Goal: Task Accomplishment & Management: Use online tool/utility

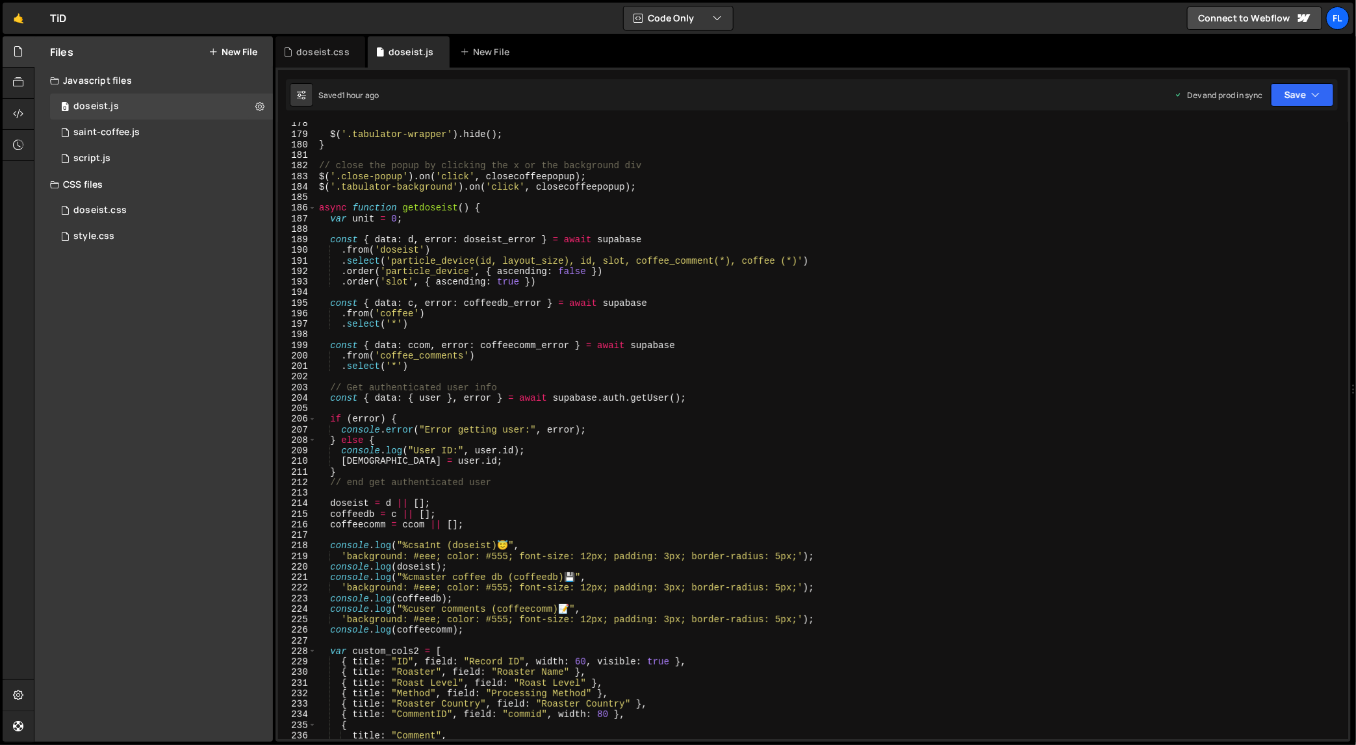
scroll to position [1868, 0]
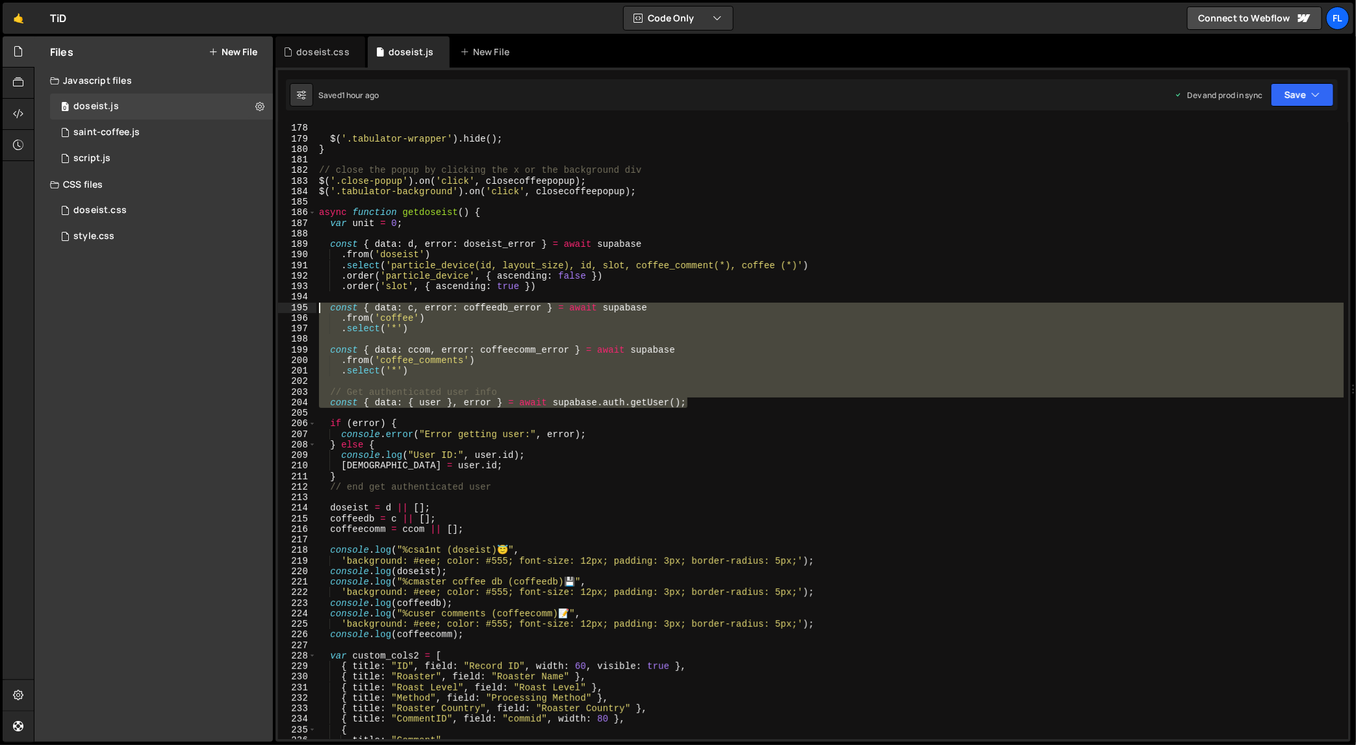
drag, startPoint x: 716, startPoint y: 406, endPoint x: 306, endPoint y: 311, distance: 420.9
click at [306, 311] on div "window.addEventListener("online", (e) => { 177 178 179 180 181 182 183 184 185 …" at bounding box center [813, 430] width 1070 height 617
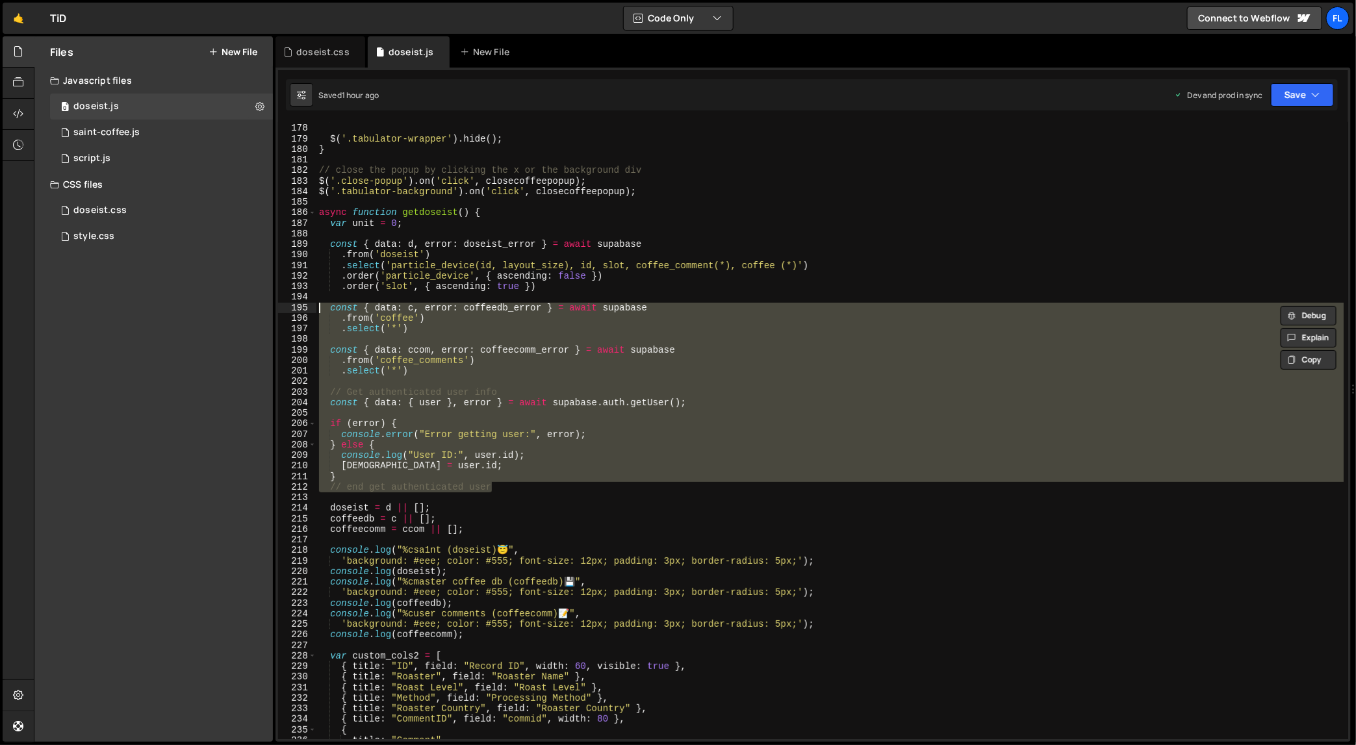
drag, startPoint x: 499, startPoint y: 484, endPoint x: 290, endPoint y: 305, distance: 275.2
click at [290, 305] on div "const { data: c, error: coffeedb_error } = await supabase .from('coffee') 177 1…" at bounding box center [813, 430] width 1070 height 617
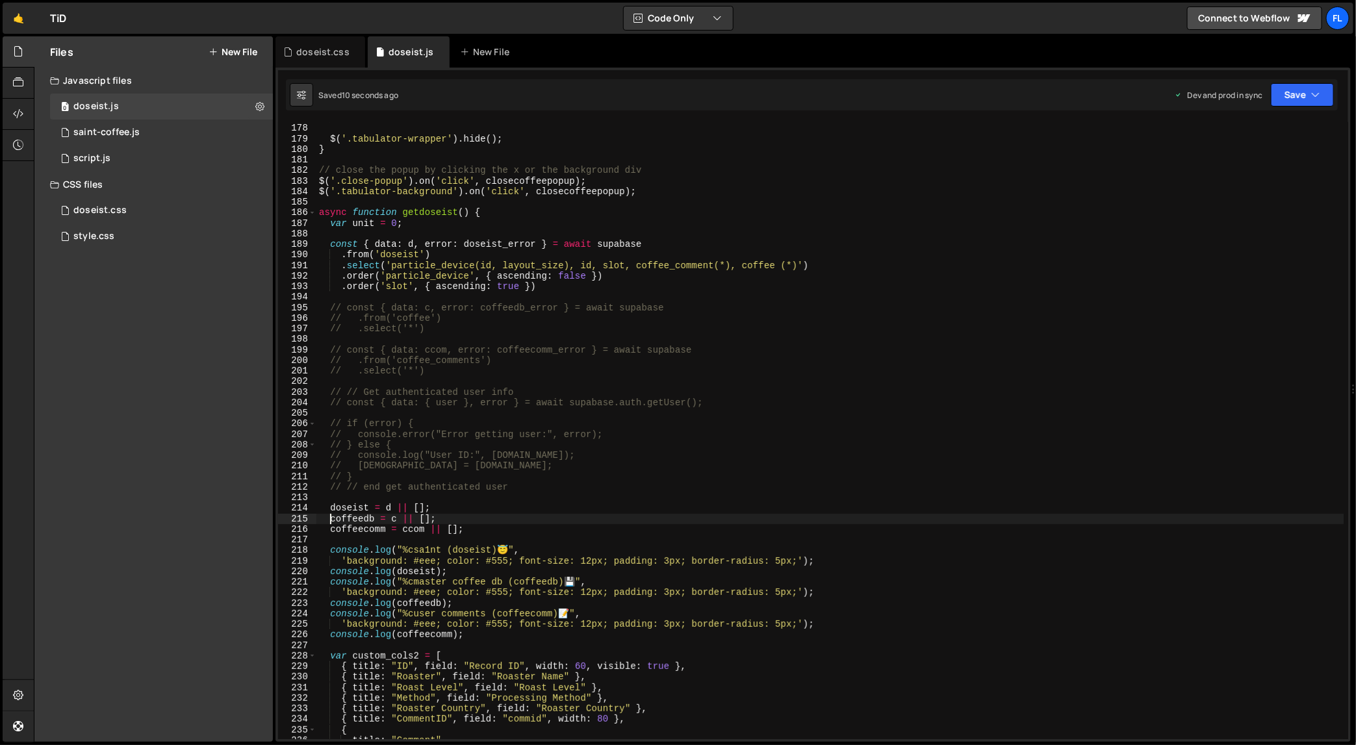
click at [329, 519] on div "tblrow . getElement ( ) . style . backgroundColor = '' ; //set the color back t…" at bounding box center [831, 432] width 1028 height 640
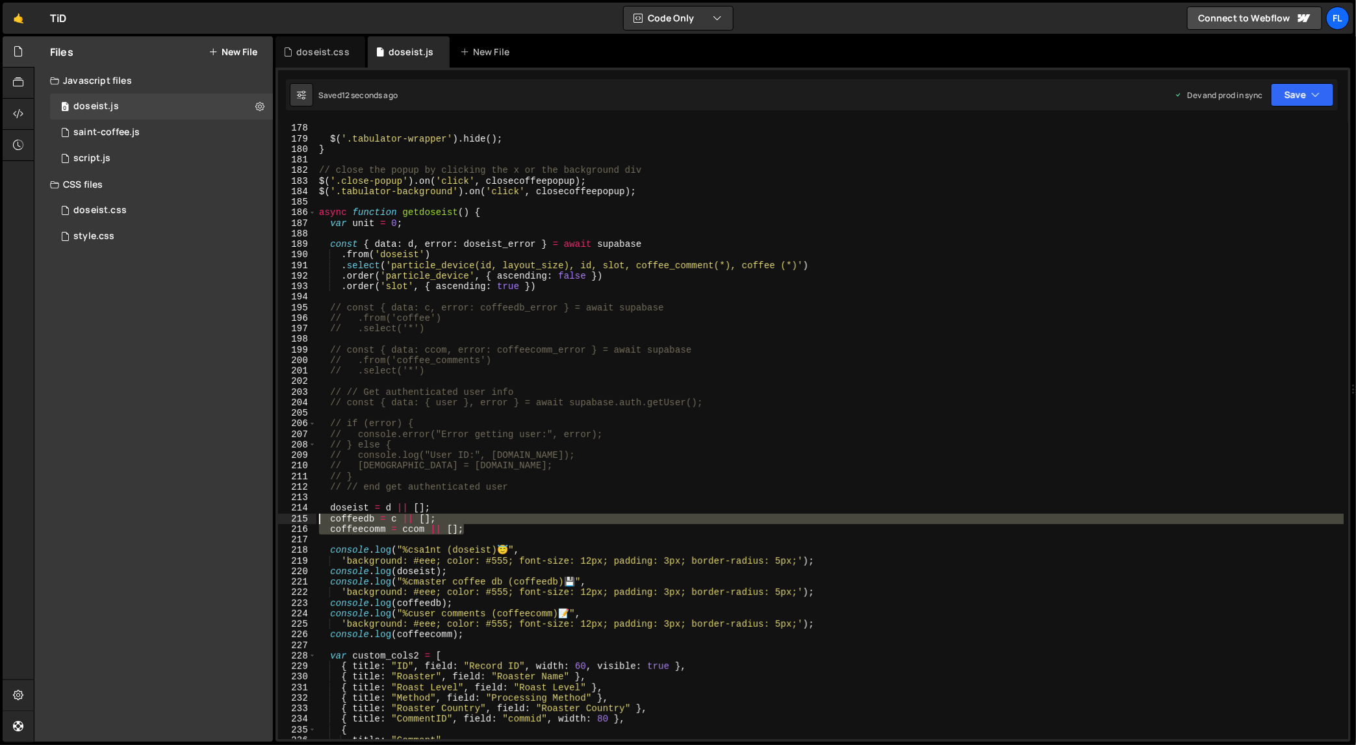
drag, startPoint x: 489, startPoint y: 534, endPoint x: 304, endPoint y: 520, distance: 186.4
click at [304, 520] on div "coffeedb = c || []; 177 178 179 180 181 182 183 184 185 186 187 188 189 190 191…" at bounding box center [813, 430] width 1070 height 617
drag, startPoint x: 495, startPoint y: 532, endPoint x: 317, endPoint y: 521, distance: 179.0
click at [317, 521] on div "tblrow . getElement ( ) . style . backgroundColor = '' ; //set the color back t…" at bounding box center [831, 432] width 1028 height 640
type textarea "// coffeedb = c || []; // coffeecomm = ccom || [];"
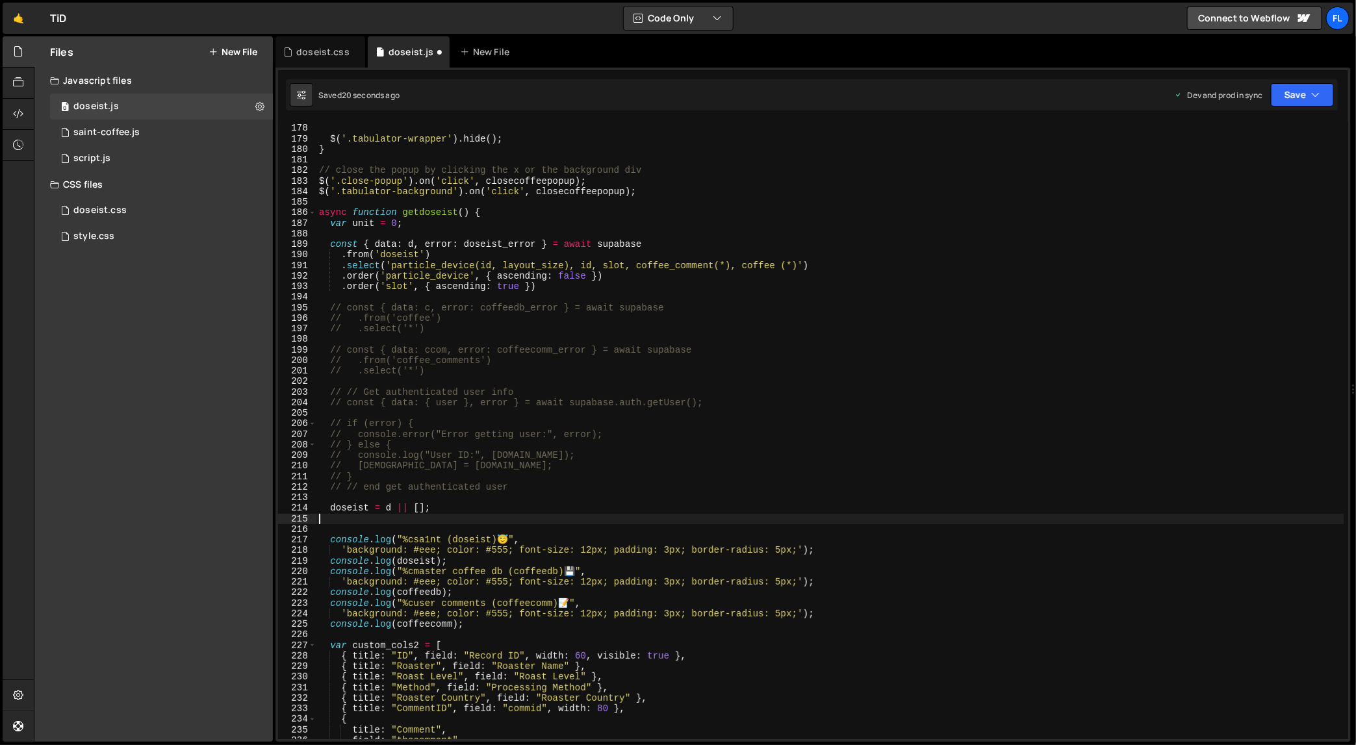
click at [541, 489] on div "tblrow . getElement ( ) . style . backgroundColor = '' ; //set the color back t…" at bounding box center [831, 432] width 1028 height 640
type textarea "// // end get authenticated user"
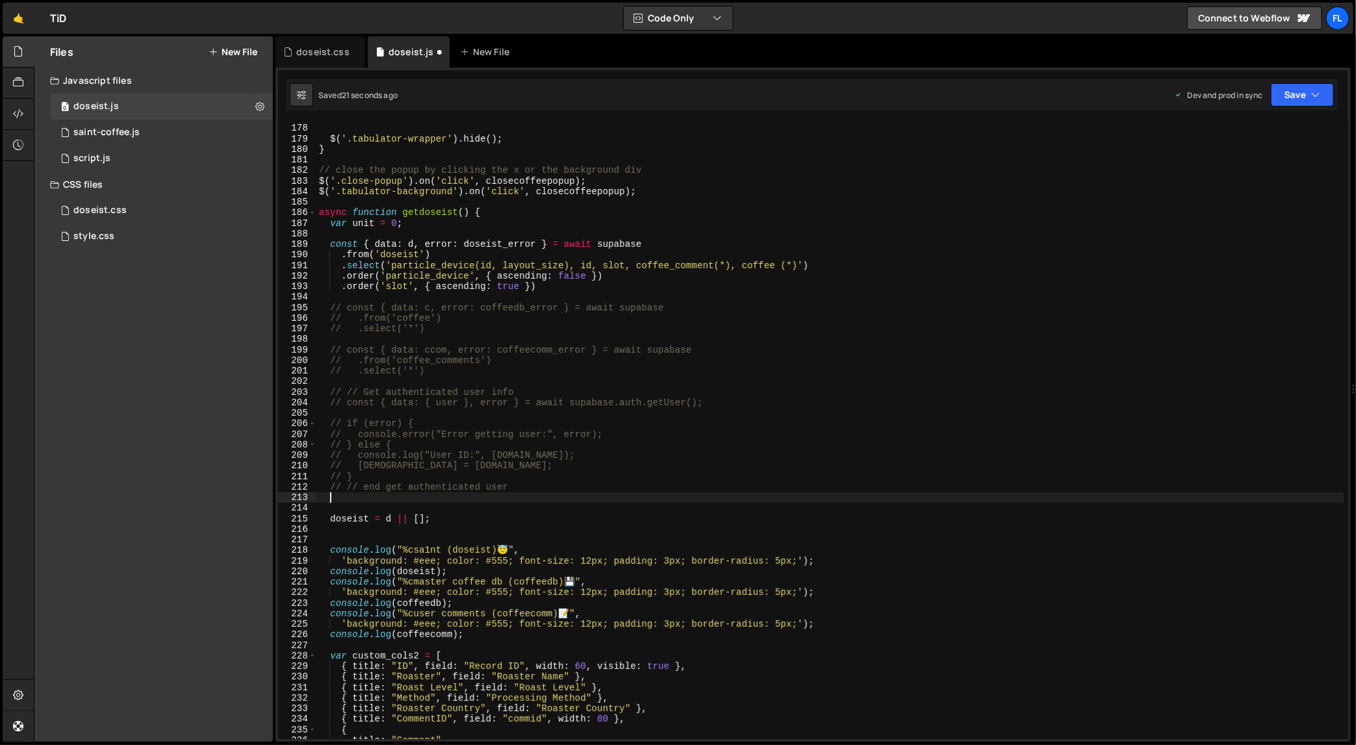
paste textarea "// coffeecomm = ccom || [];"
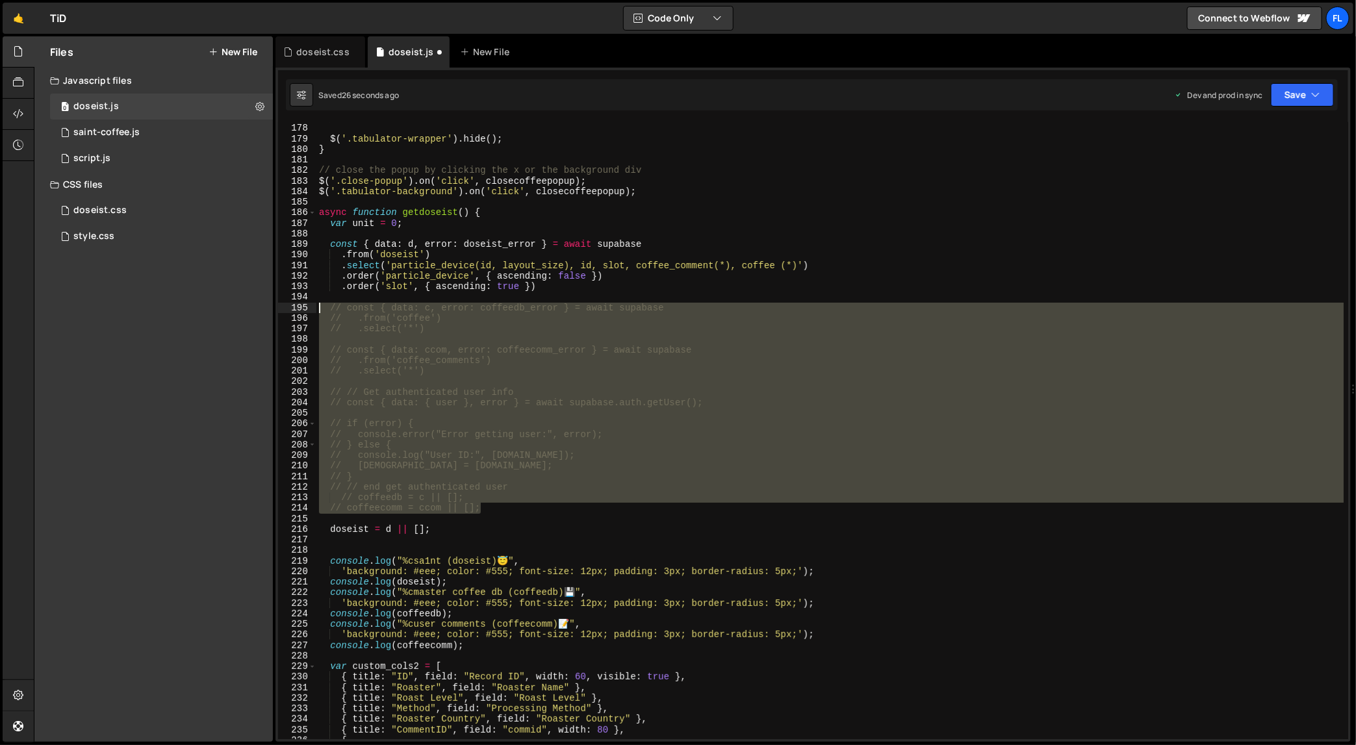
drag, startPoint x: 511, startPoint y: 509, endPoint x: 291, endPoint y: 307, distance: 299.0
click at [291, 307] on div "// coffeecomm = ccom || []; 177 178 179 180 181 182 183 184 185 186 187 188 189…" at bounding box center [813, 430] width 1070 height 617
type textarea "// const { data: c, error: coffeedb_error } = await supabase // .from('coffee')"
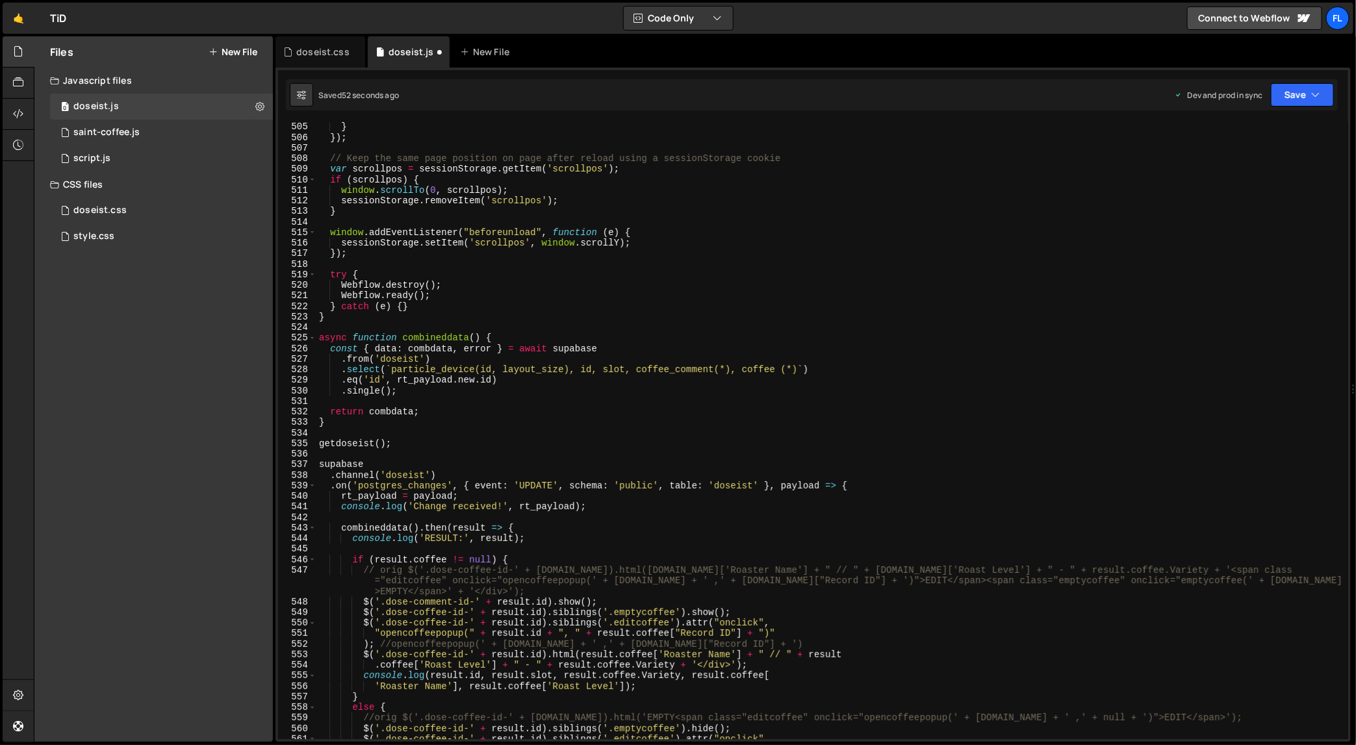
scroll to position [5270, 0]
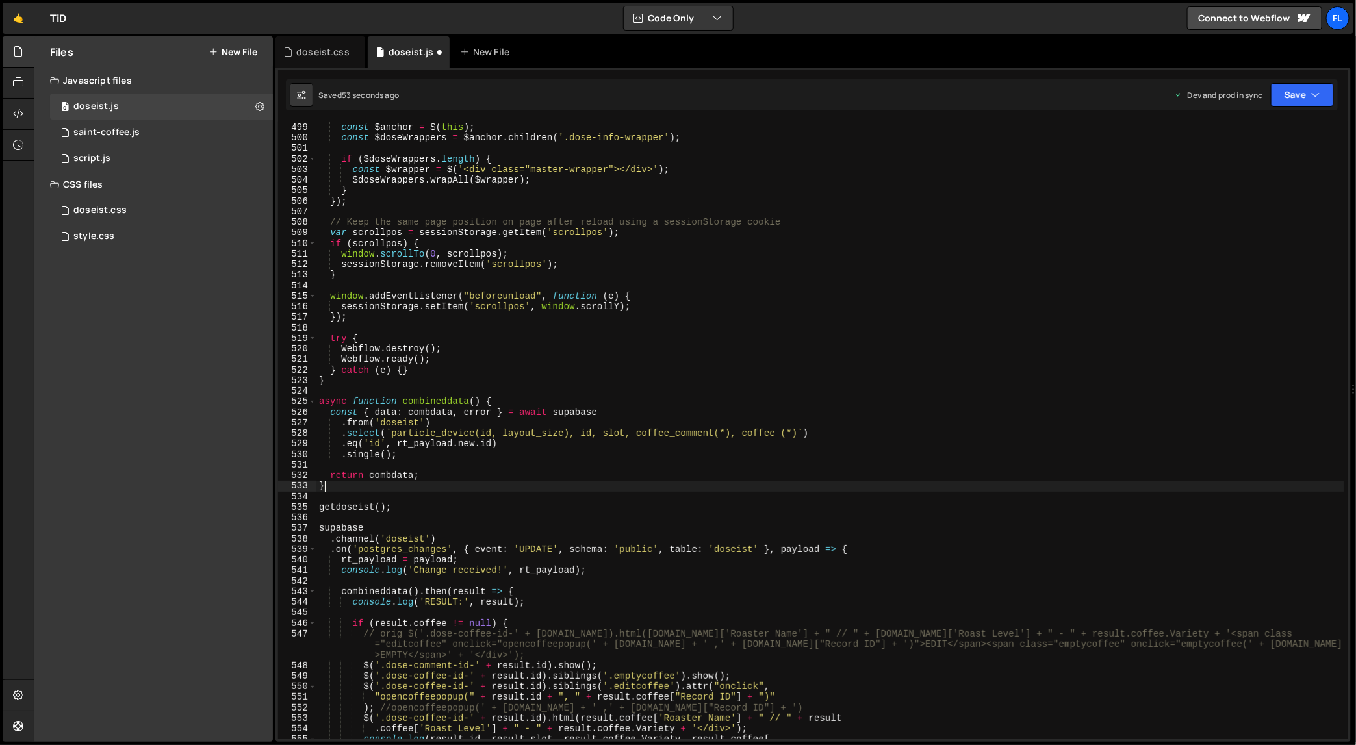
click at [430, 484] on div "const $anchor = $ ( this ) ; const $doseWrappers = $anchor . children ( '.dose-…" at bounding box center [831, 442] width 1028 height 640
type textarea "}"
click at [439, 461] on div "const $anchor = $ ( this ) ; const $doseWrappers = $anchor . children ( '.dose-…" at bounding box center [831, 442] width 1028 height 640
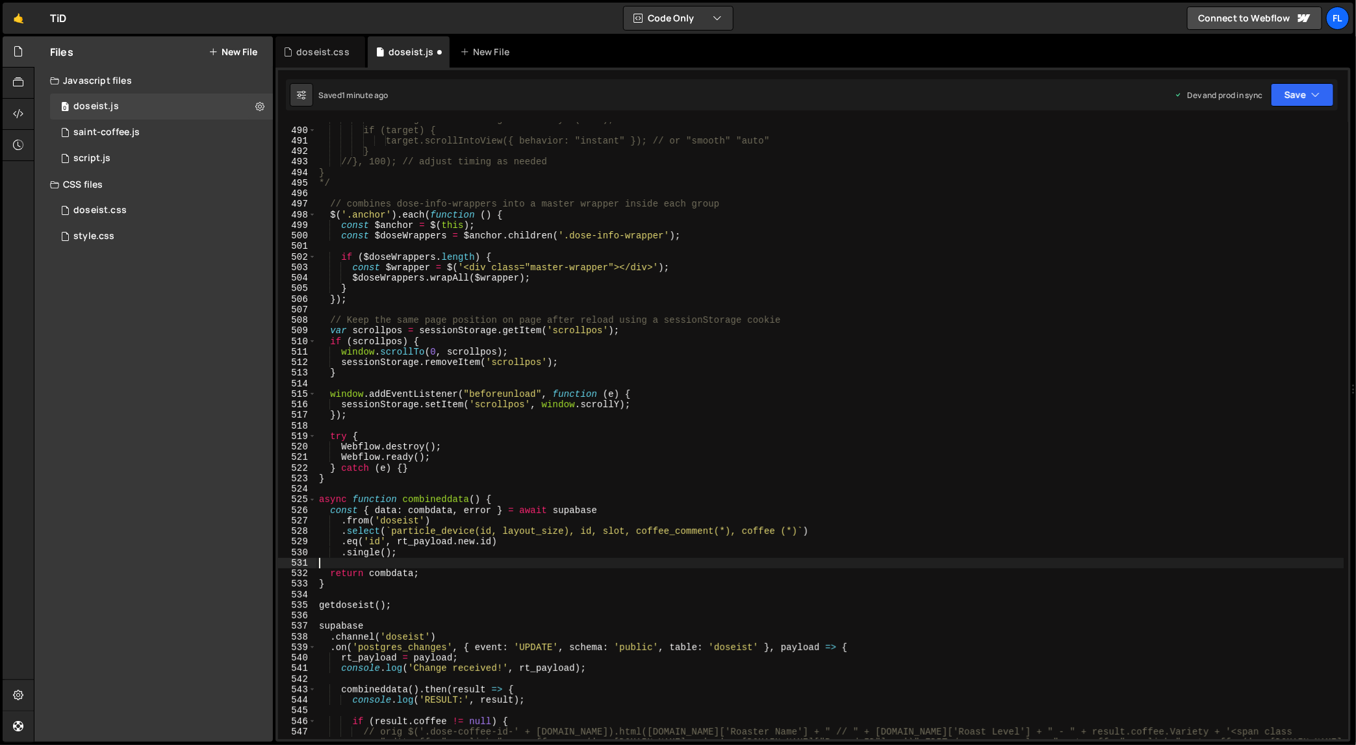
scroll to position [5172, 0]
click at [331, 484] on div "const target = document.getElementById(hash); if (target) { target.scrollIntoVi…" at bounding box center [831, 444] width 1028 height 660
click at [474, 467] on div "const target = document.getElementById(hash); if (target) { target.scrollIntoVi…" at bounding box center [831, 444] width 1028 height 660
type textarea "} catch (e) {}"
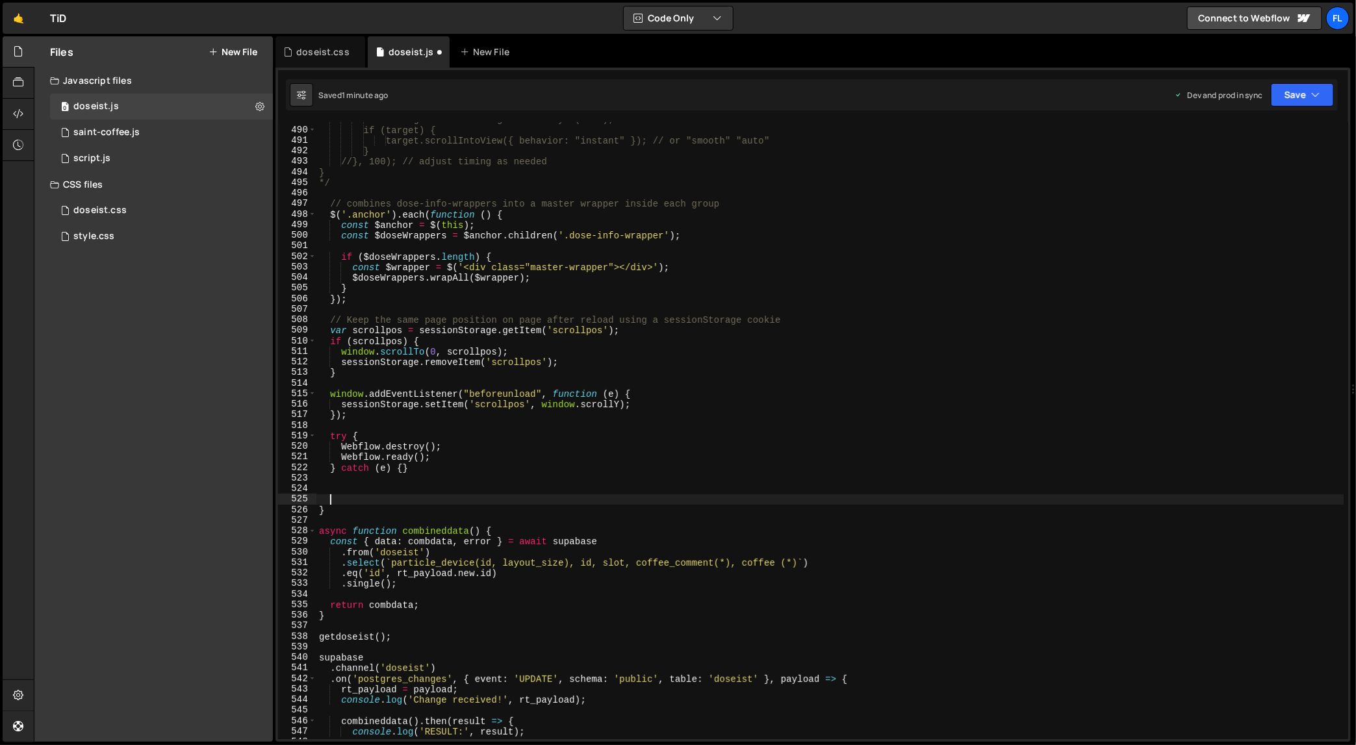
paste textarea "// coffeecomm = ccom || [];"
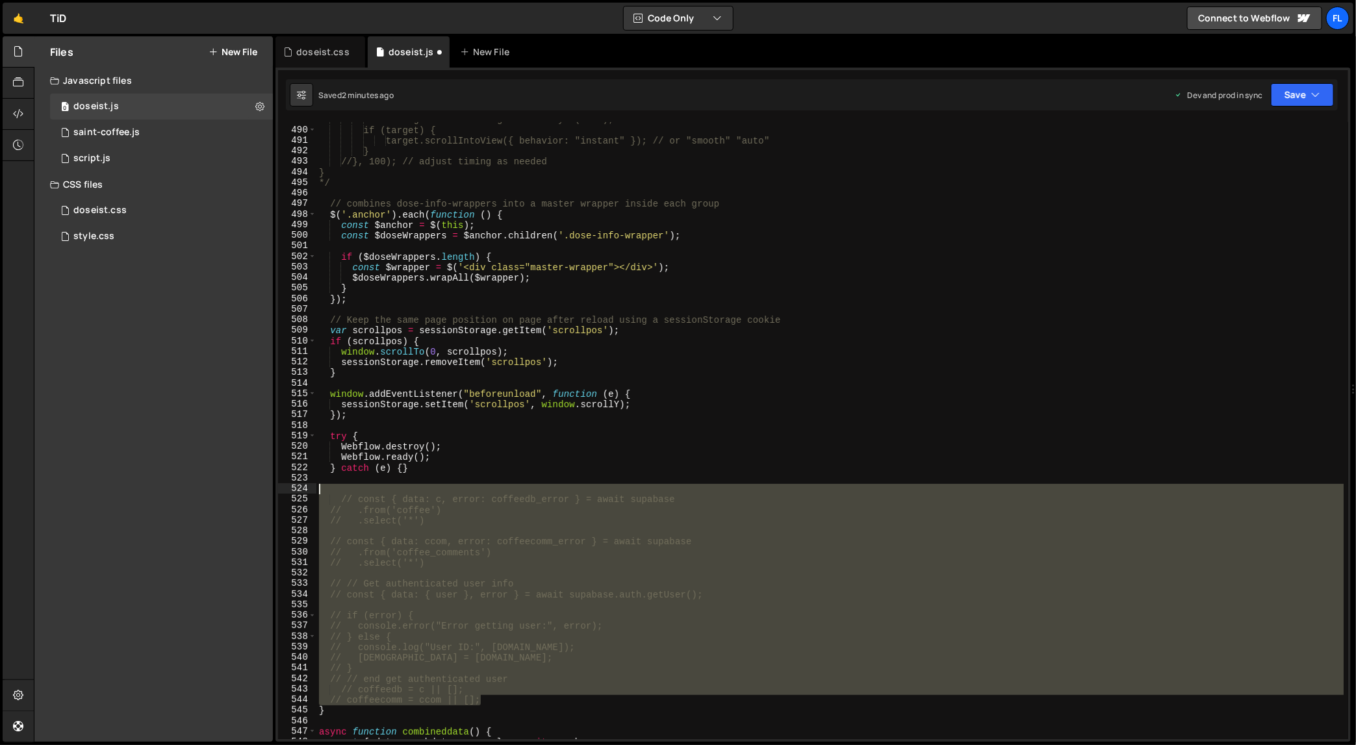
drag, startPoint x: 489, startPoint y: 697, endPoint x: 264, endPoint y: 494, distance: 303.3
click at [264, 494] on div "Files New File Javascript files 0 doseist.js 0 0 saint-coffee.js 0 0 script.js 0" at bounding box center [695, 389] width 1323 height 706
type textarea "const { data: c, error: coffeedb_error } = await supabase"
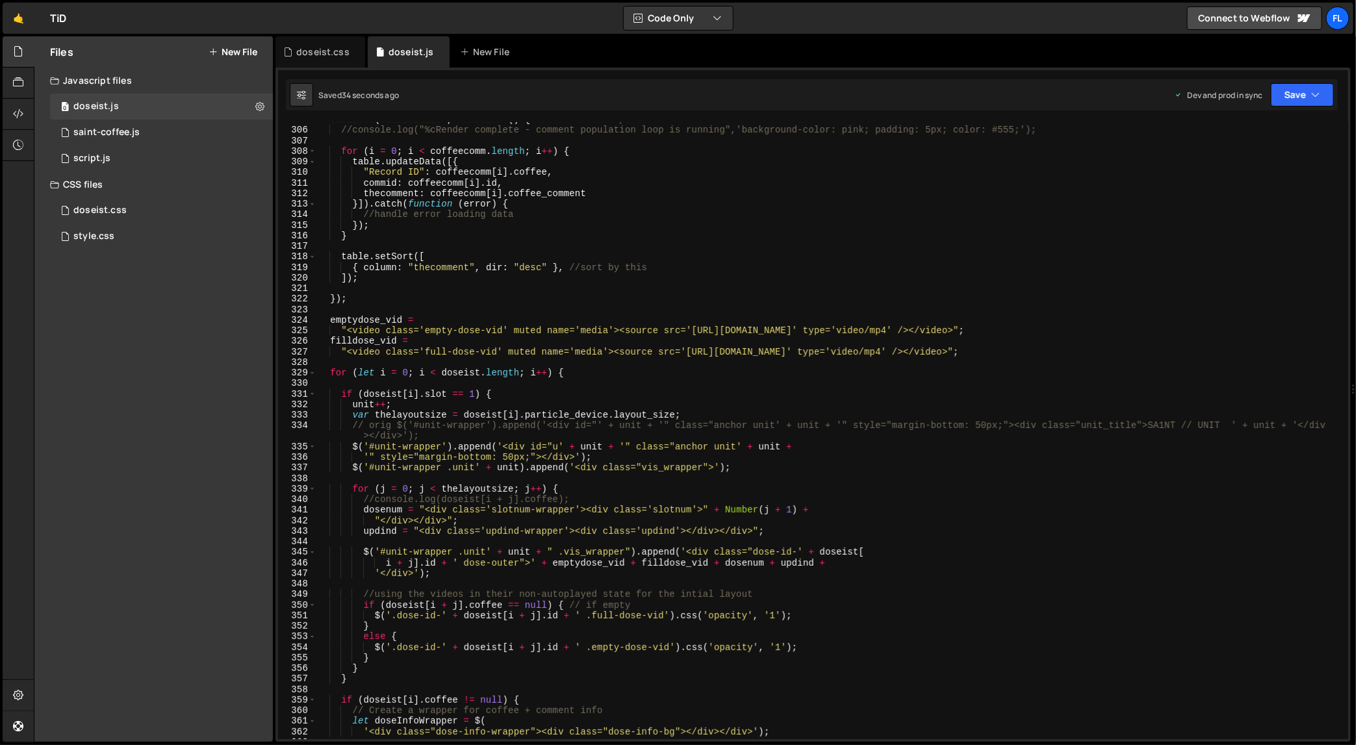
scroll to position [2915, 0]
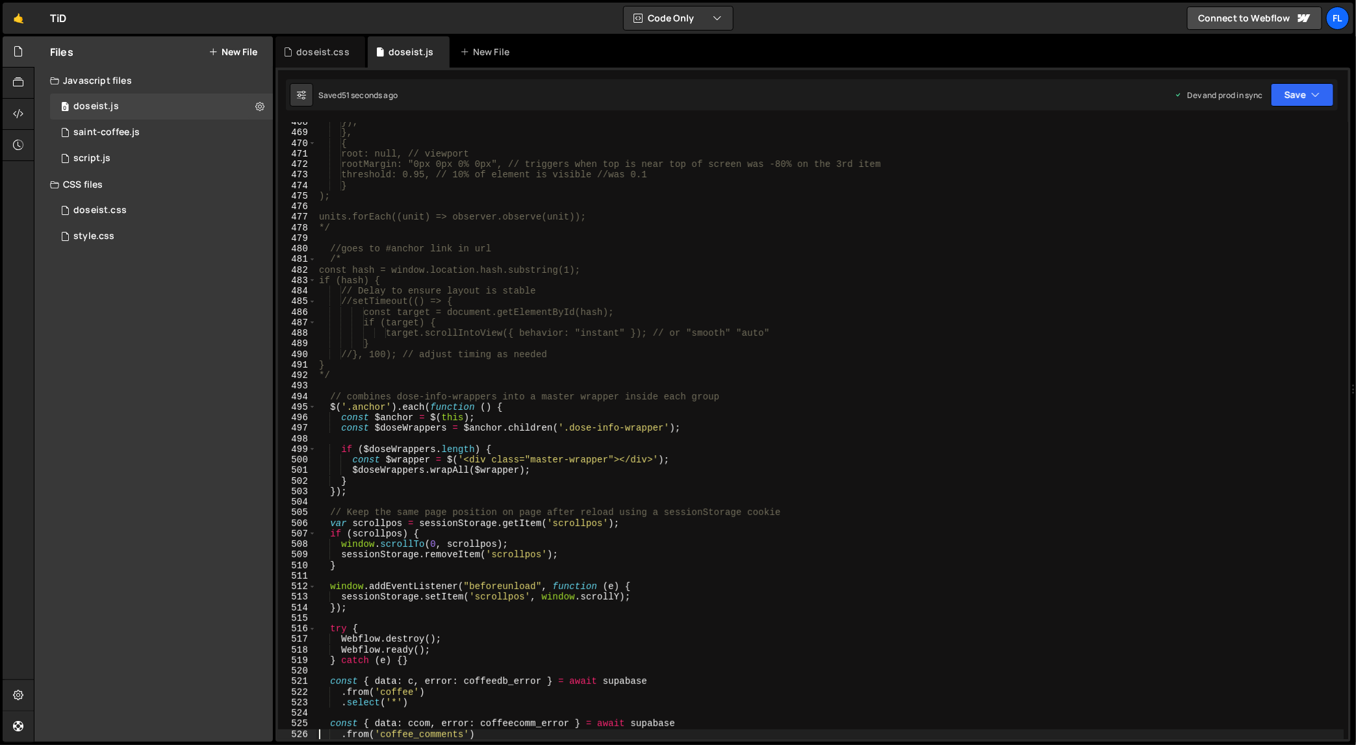
type textarea ".select('*')"
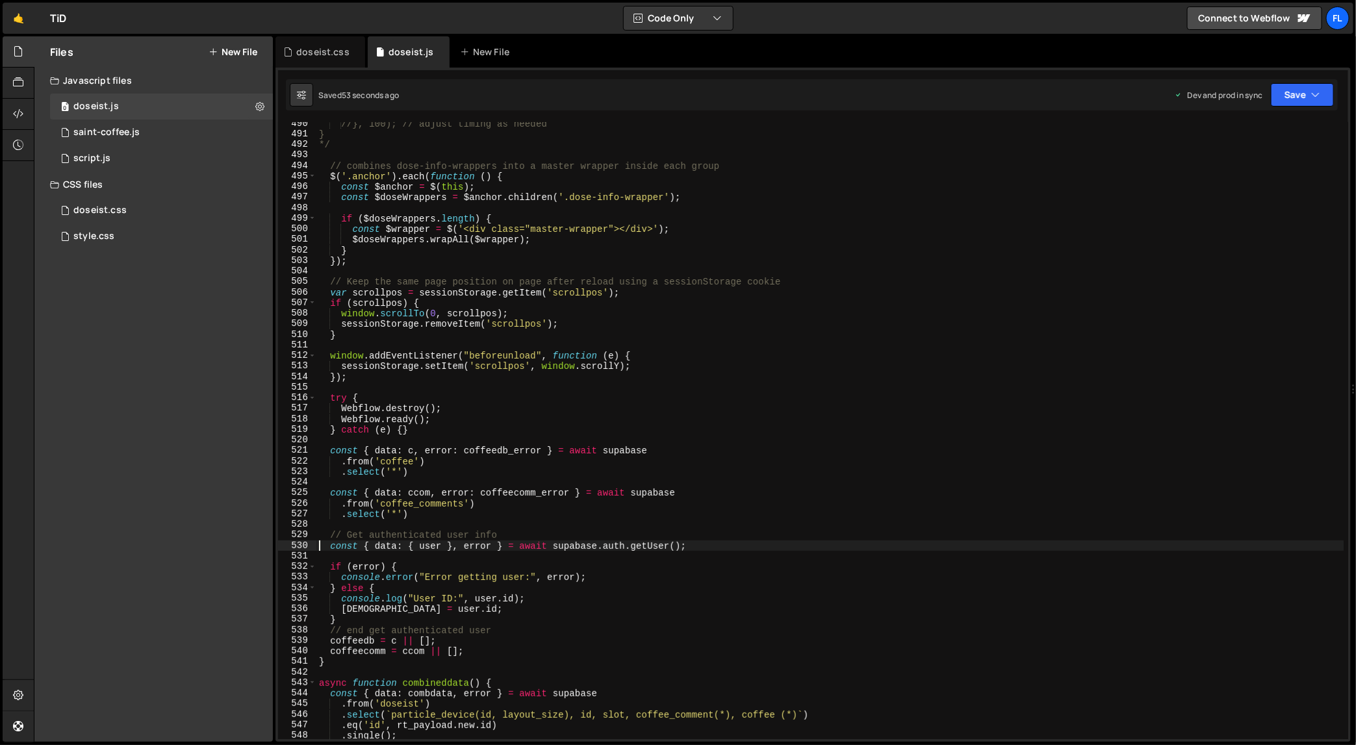
scroll to position [5178, 0]
click at [349, 643] on div "//}, 100); // adjust timing as needed } */ // combines dose-info-wrappers into …" at bounding box center [831, 438] width 1028 height 640
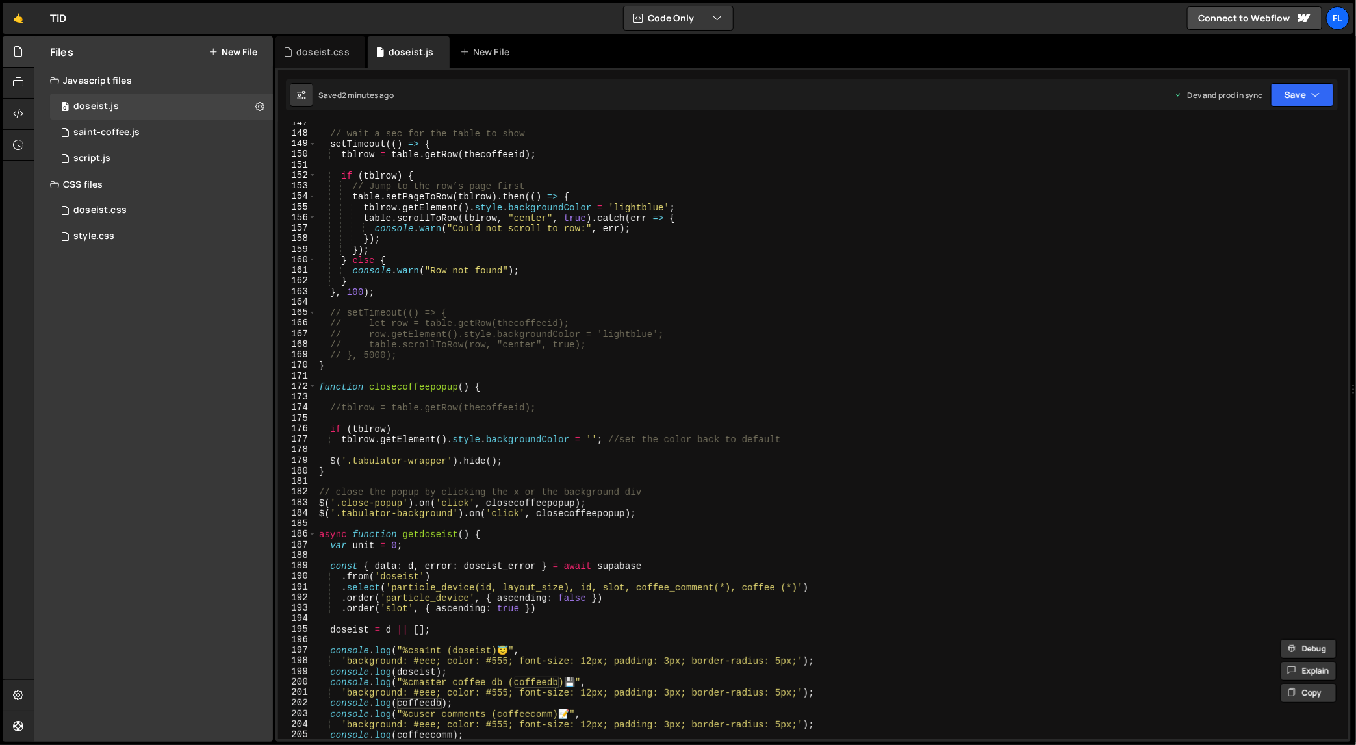
scroll to position [1547, 0]
click at [687, 512] on div "// wait a sec for the table to show setTimeout (( ) => { tblrow = table . getRo…" at bounding box center [831, 438] width 1028 height 640
type textarea "$('.tabulator-background').on('click', closecoffeepopup);"
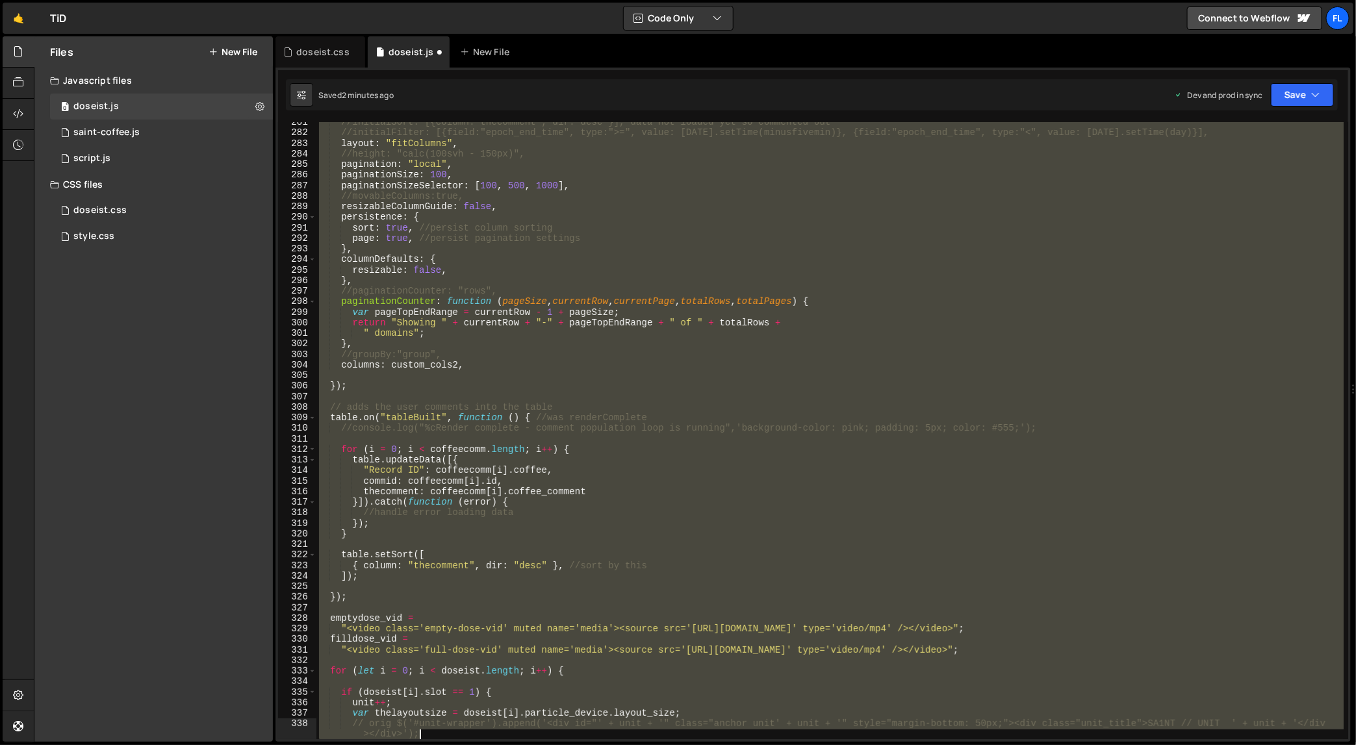
scroll to position [3036, 0]
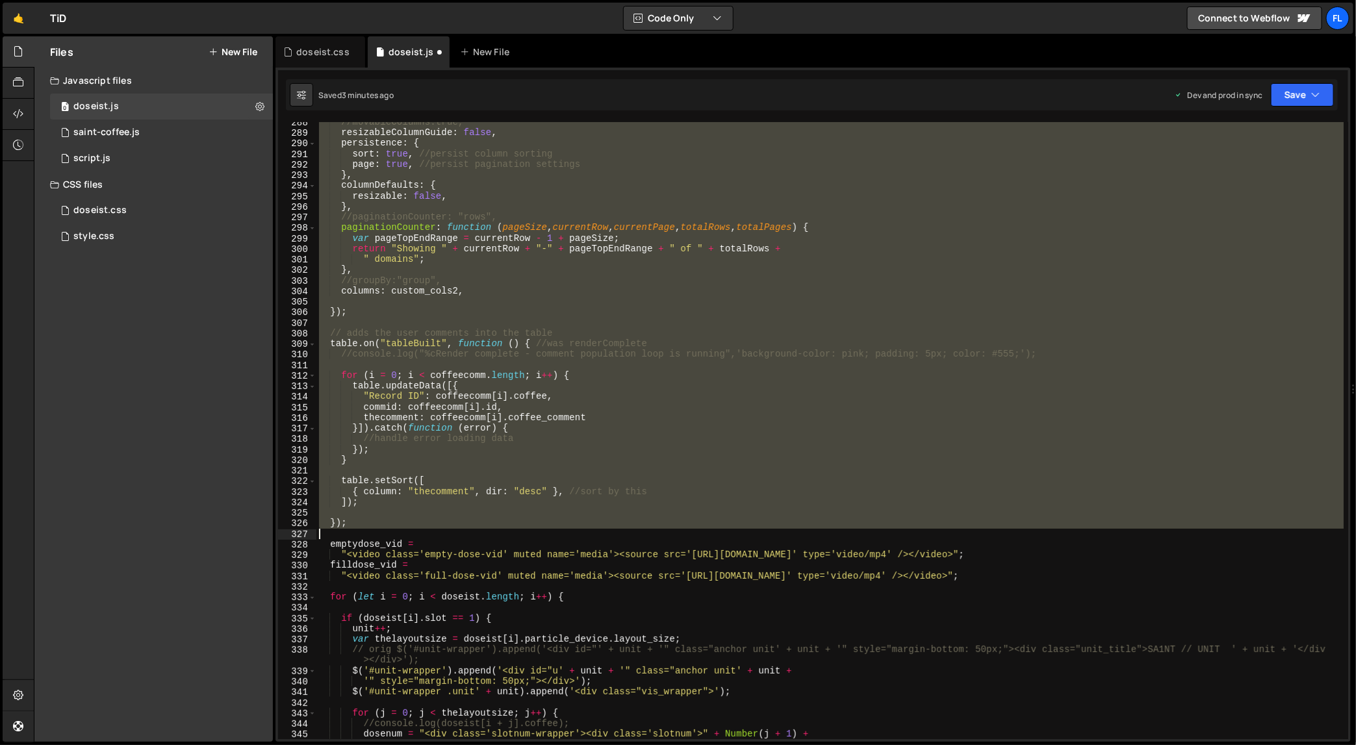
drag, startPoint x: 328, startPoint y: 223, endPoint x: 646, endPoint y: 532, distance: 443.5
click at [646, 532] on div "//movableColumns:true, resizableColumnGuide : false , persistence : { sort : tr…" at bounding box center [831, 437] width 1028 height 640
type textarea "});"
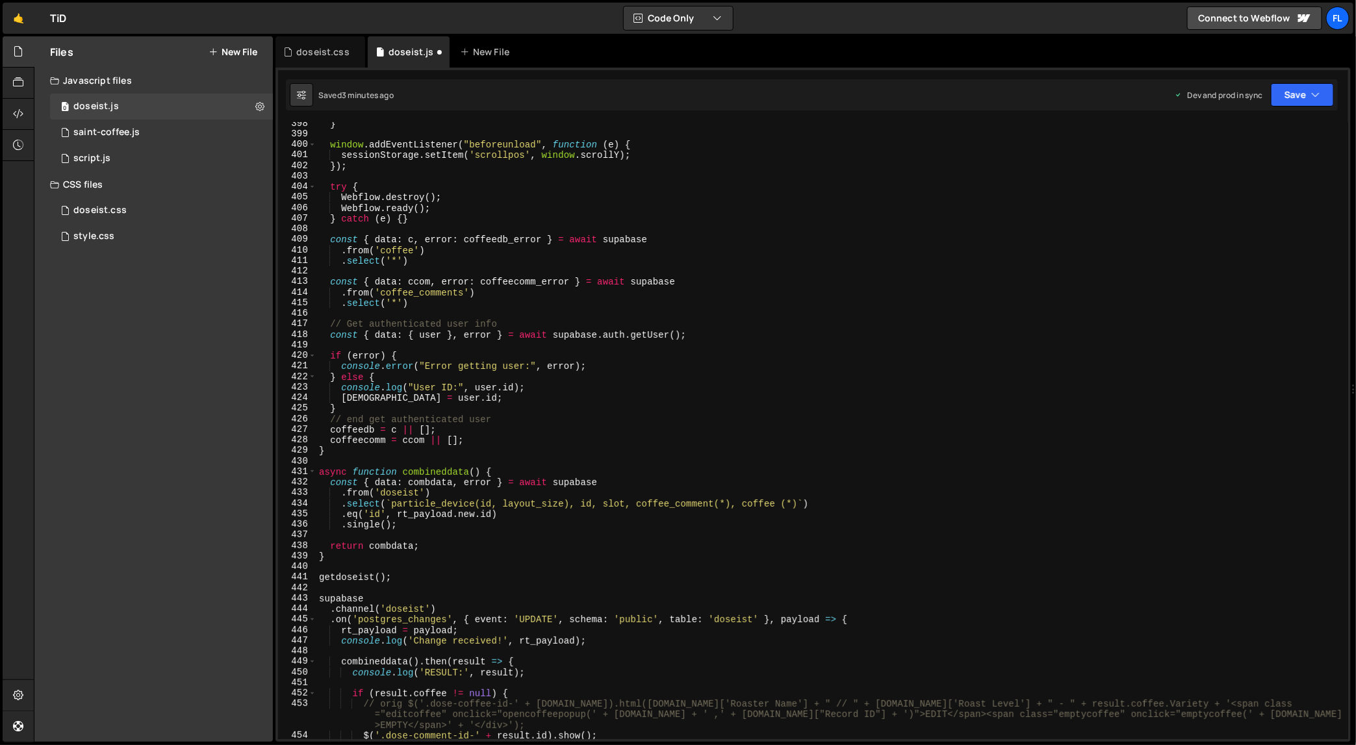
scroll to position [4209, 0]
click at [556, 439] on div "} window . addEventListener ( "beforeunload" , function ( e ) { sessionStorage …" at bounding box center [831, 436] width 1028 height 640
type textarea "coffeecomm = ccom || [];"
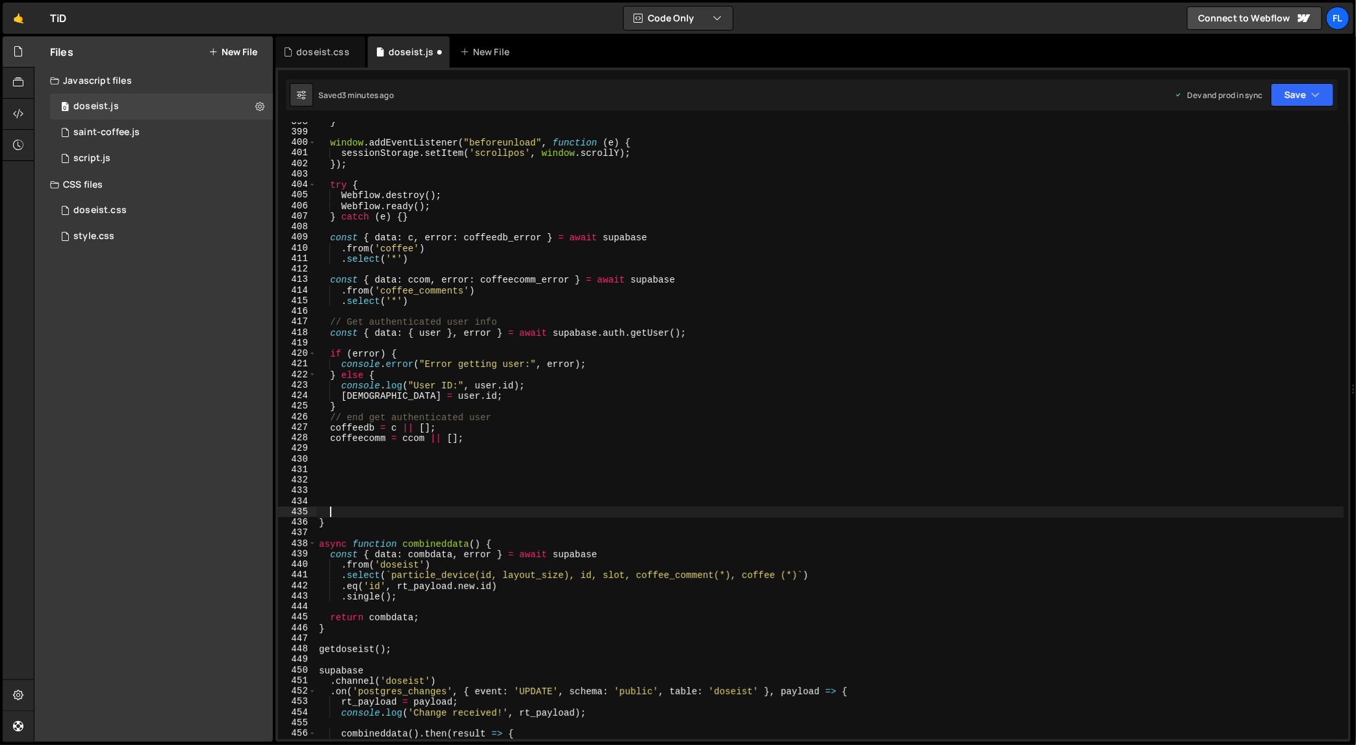
type textarea "}"
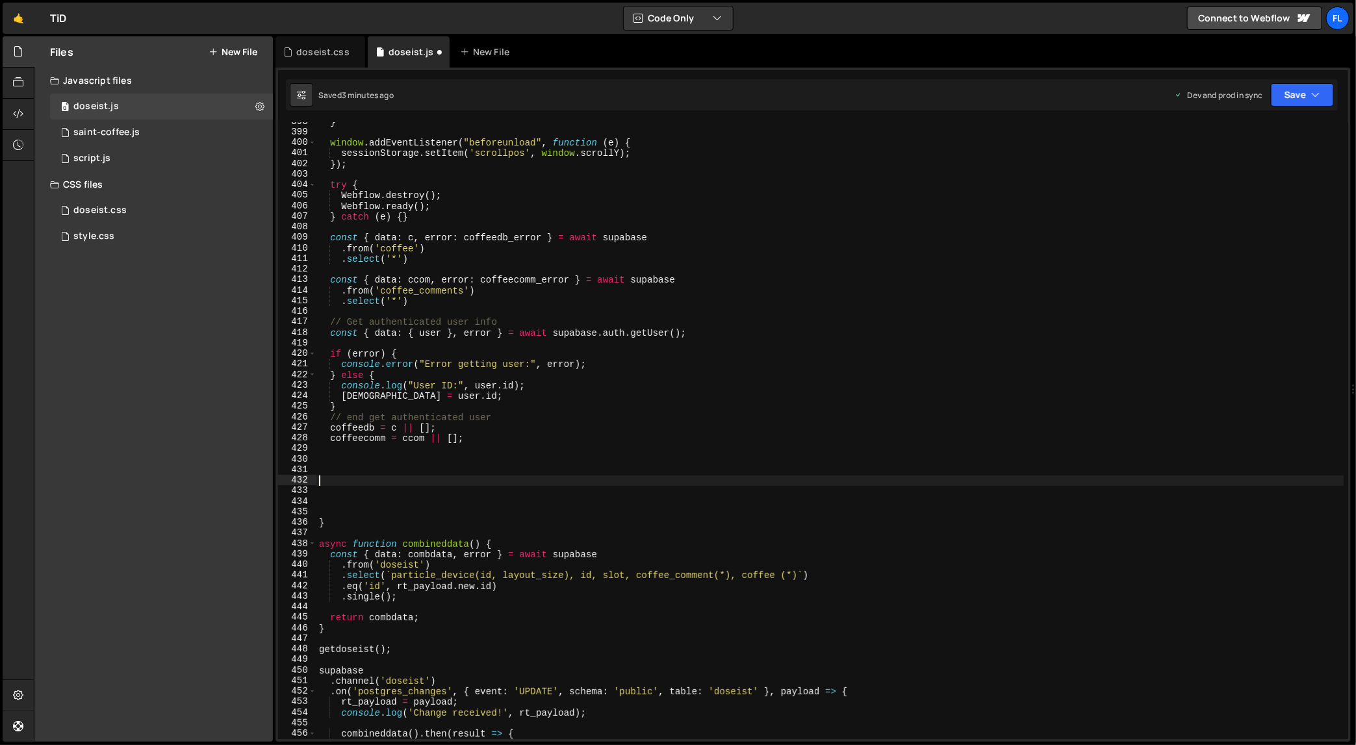
paste textarea ".eq('id', [URL][DOMAIN_NAME])"
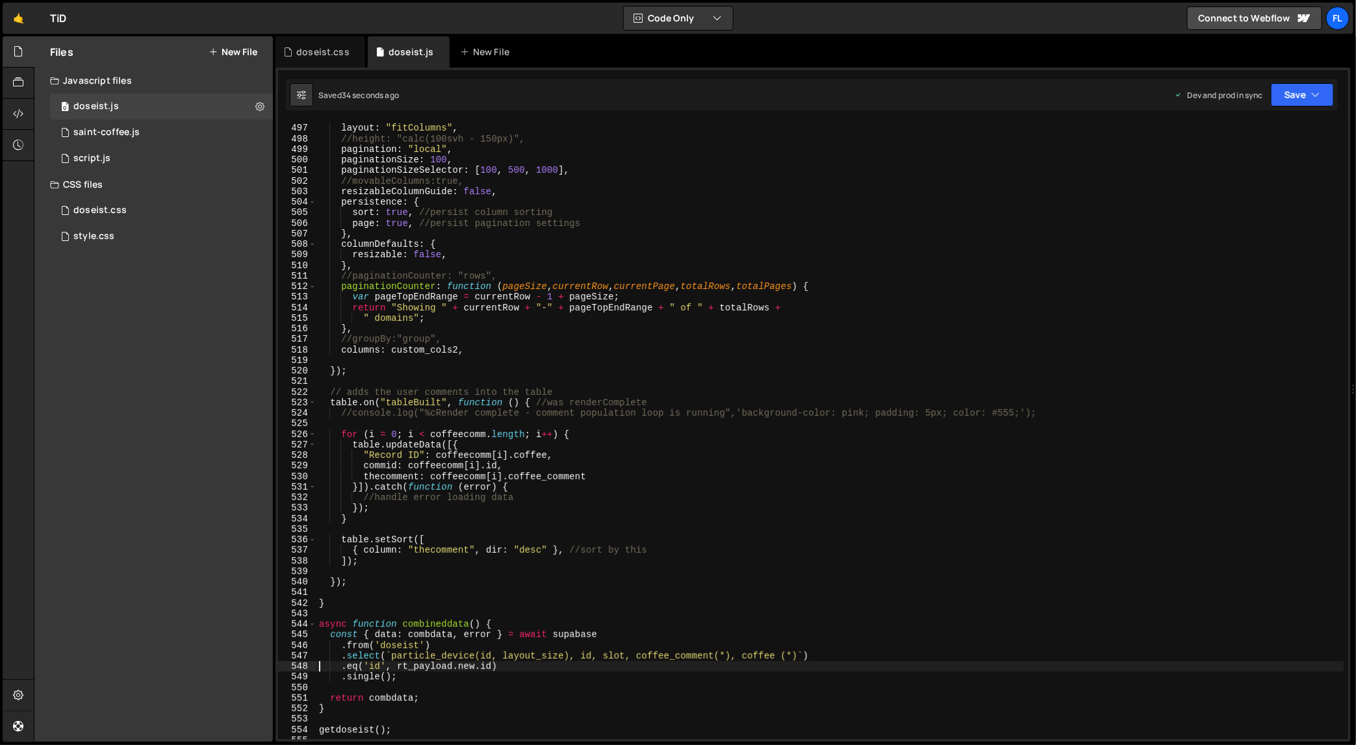
scroll to position [5251, 0]
click at [374, 599] on div "layout : "fitColumns" , //height: "calc(100svh - 150px)", pagination : "local" …" at bounding box center [831, 440] width 1028 height 640
click at [378, 580] on div "layout : "fitColumns" , //height: "calc(100svh - 150px)", pagination : "local" …" at bounding box center [831, 440] width 1028 height 640
type textarea "});"
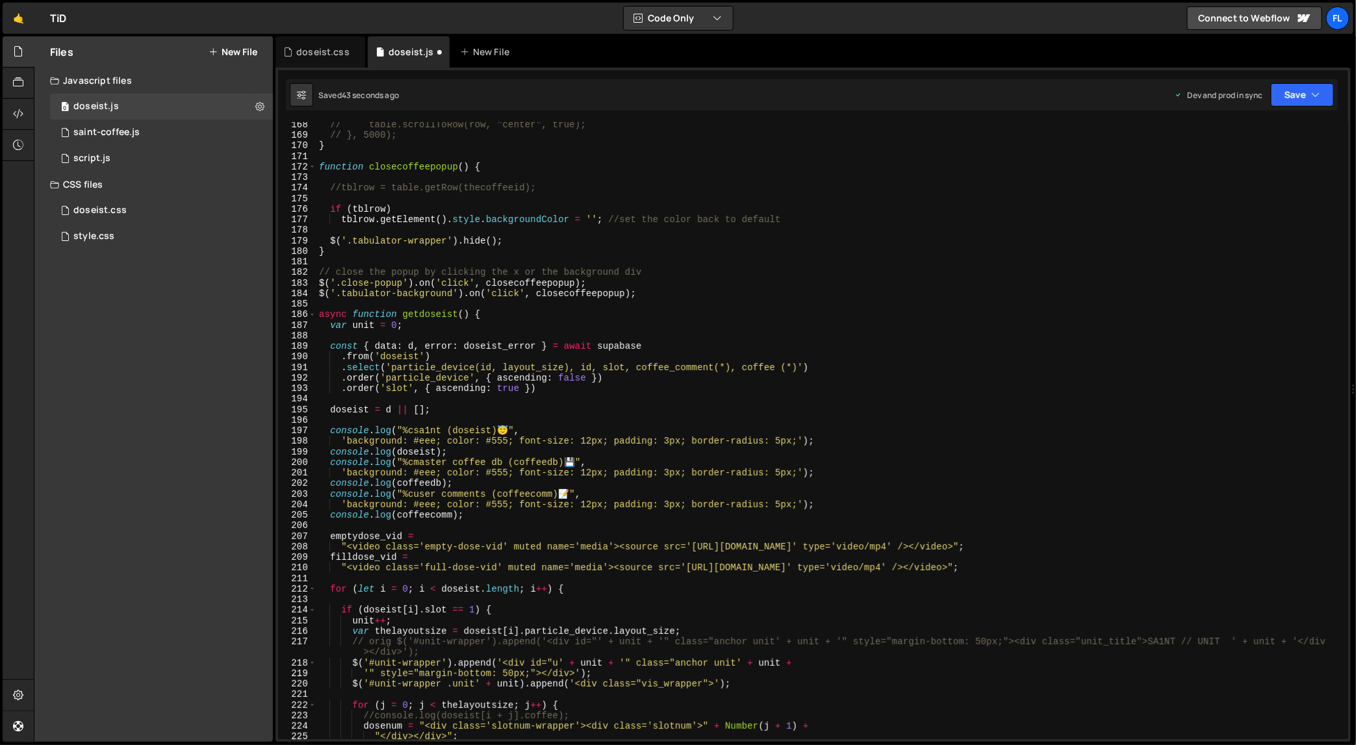
scroll to position [1766, 0]
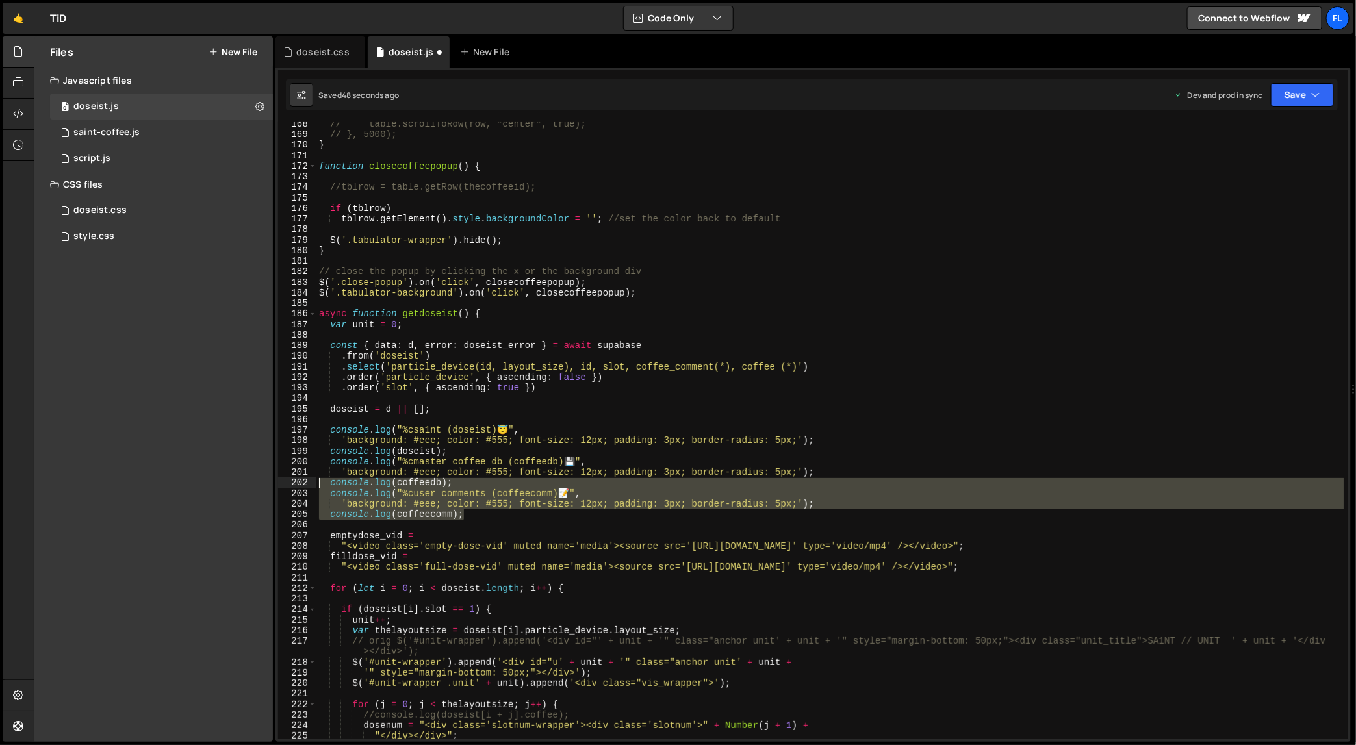
drag, startPoint x: 478, startPoint y: 516, endPoint x: 277, endPoint y: 485, distance: 203.1
click at [278, 485] on div "168 169 170 171 172 173 174 175 176 177 178 179 180 181 182 183 184 185 186 187…" at bounding box center [813, 430] width 1070 height 617
type textarea "console.log(coffeedb); console.log("%cuser comments (coffeecomm) 📝","
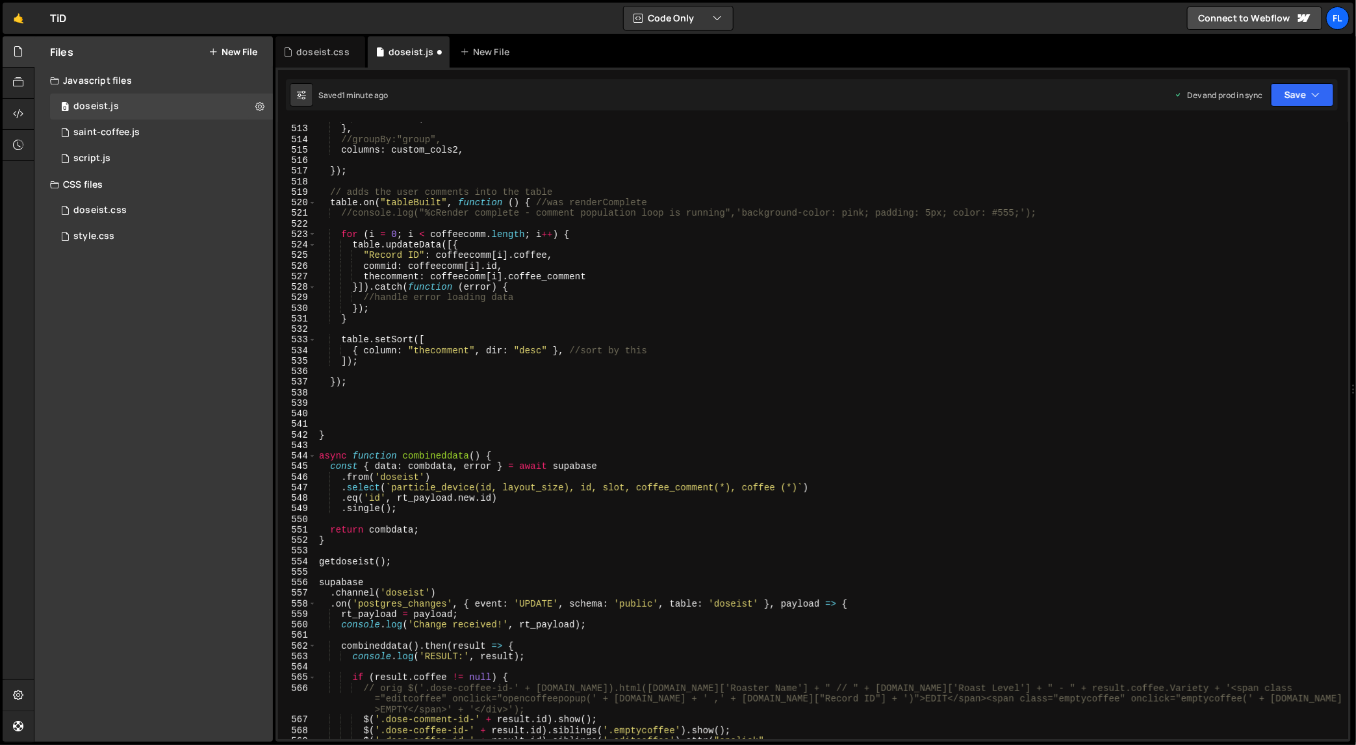
scroll to position [5416, 0]
click at [367, 396] on div "" domains" ; } , //groupBy:"group", columns : custom_cols2 , }) ; // adds the u…" at bounding box center [831, 433] width 1028 height 640
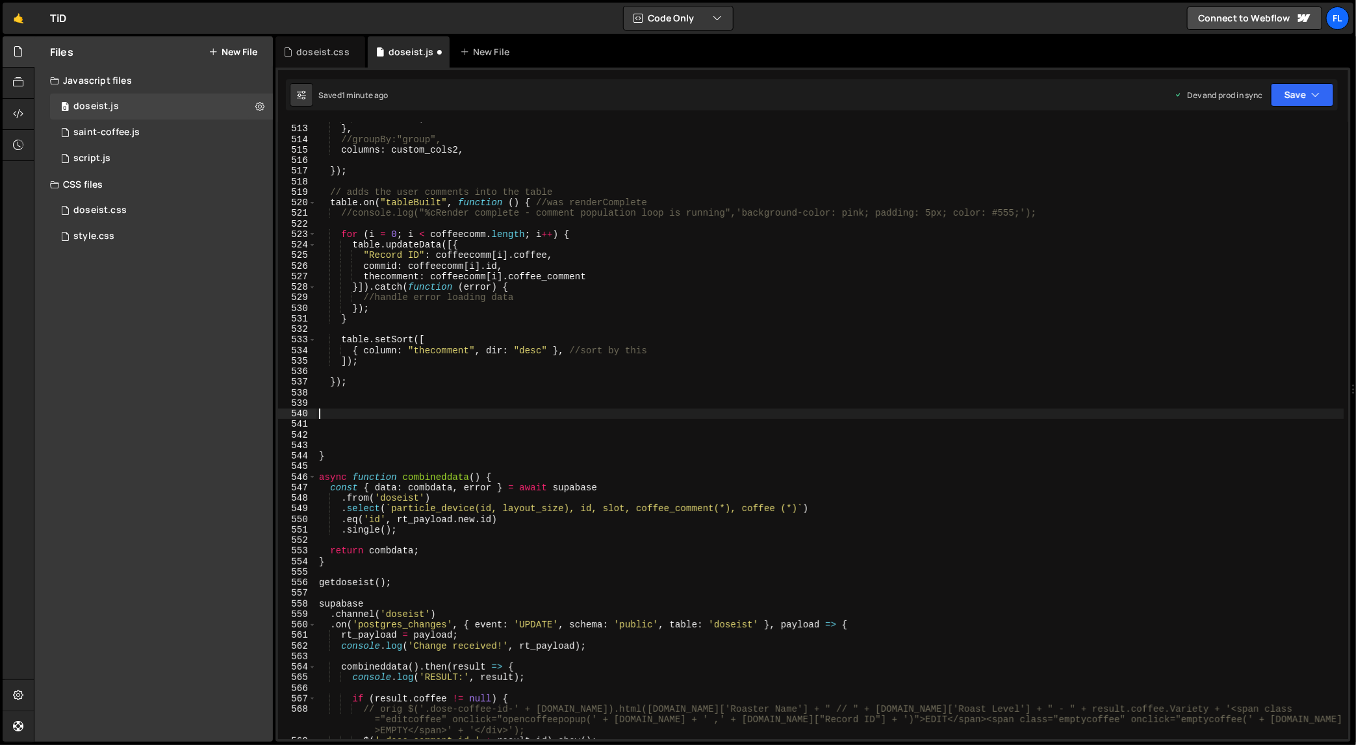
paste textarea "console.log(coffeecomm);"
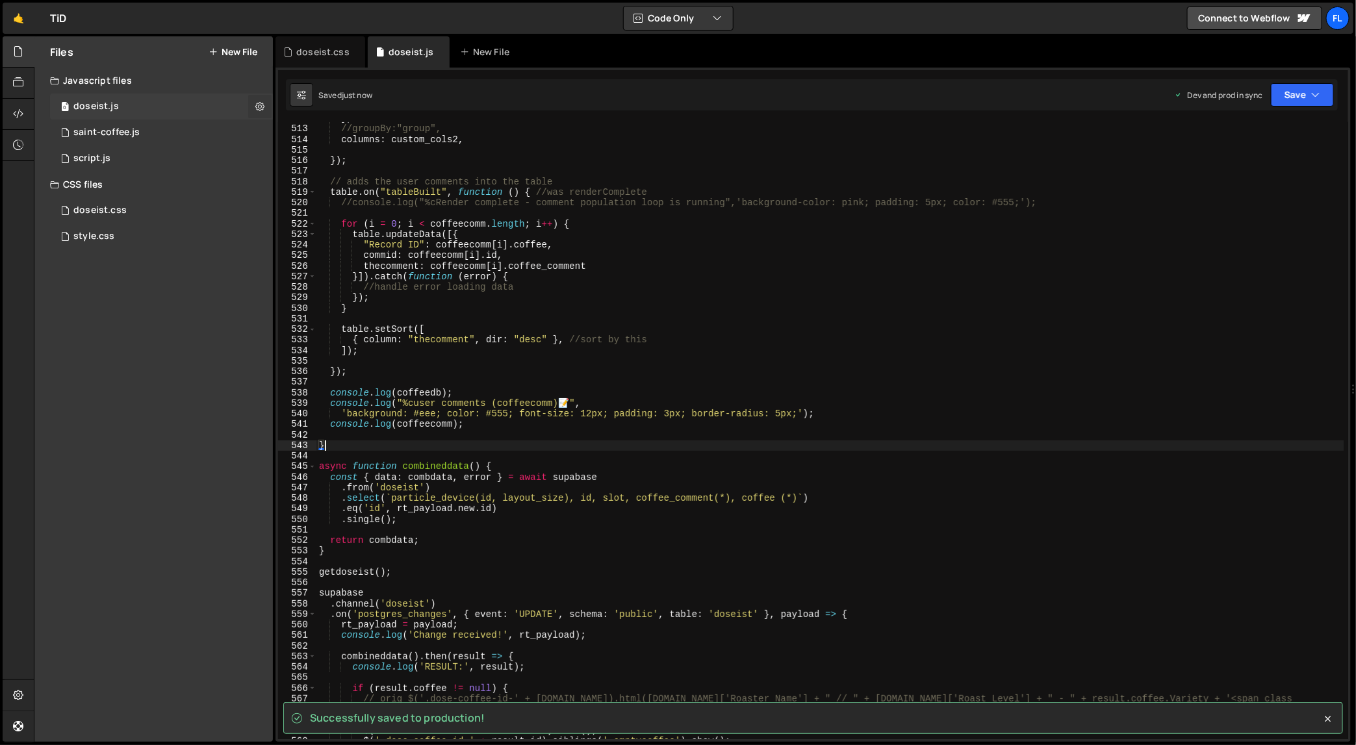
type textarea "}"
